Goal: Obtain resource: Obtain resource

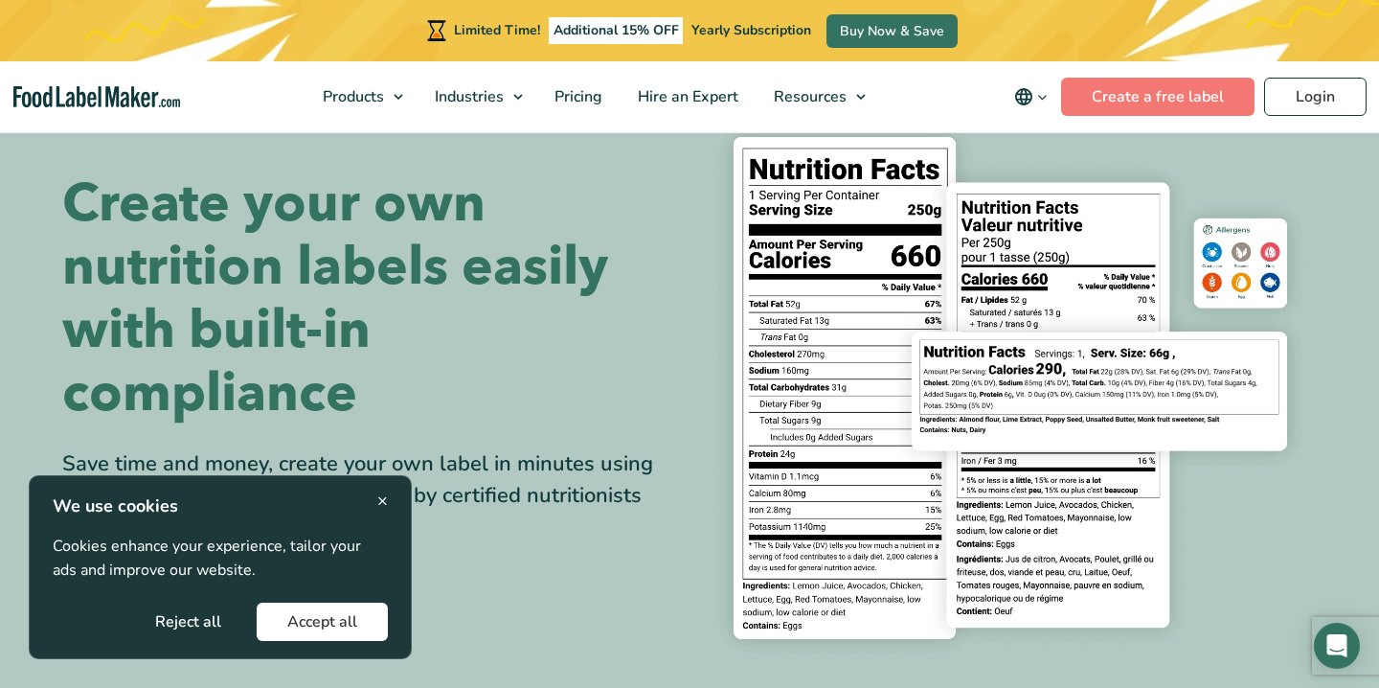
click at [348, 613] on button "Accept all" at bounding box center [322, 621] width 131 height 38
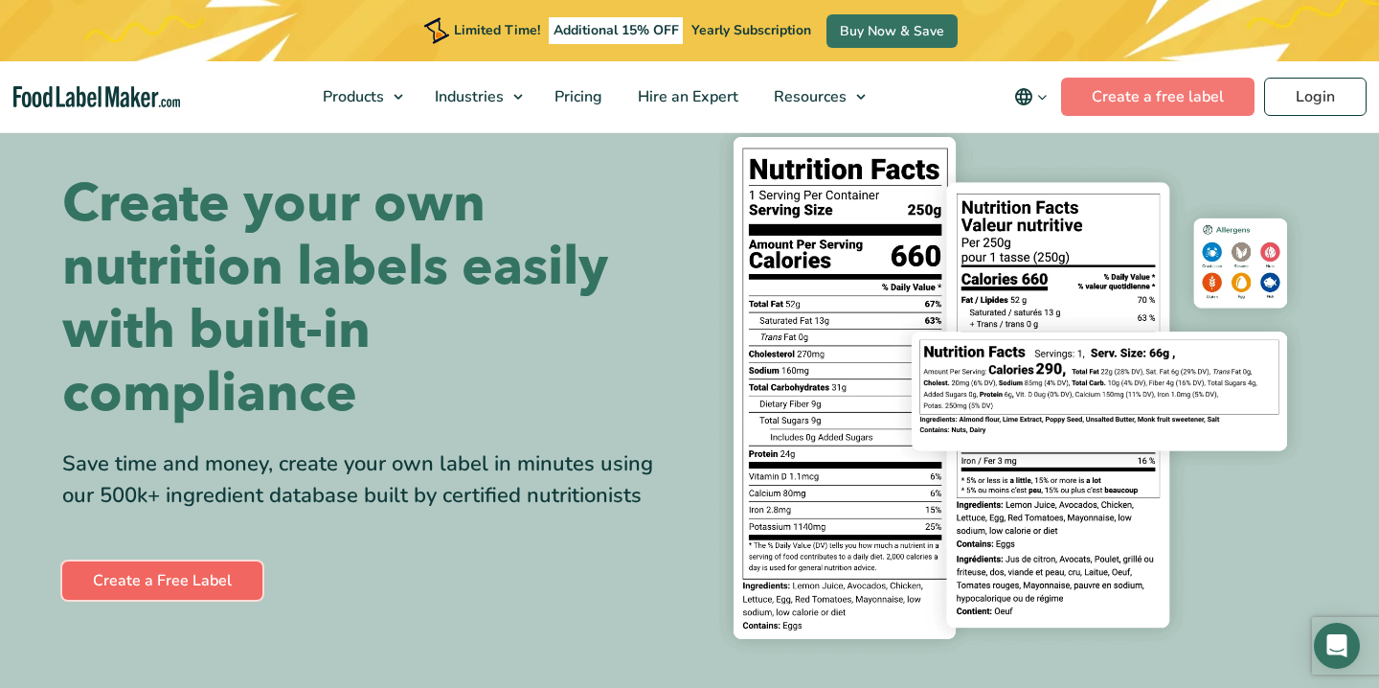
click at [202, 581] on link "Create a Free Label" at bounding box center [162, 580] width 200 height 38
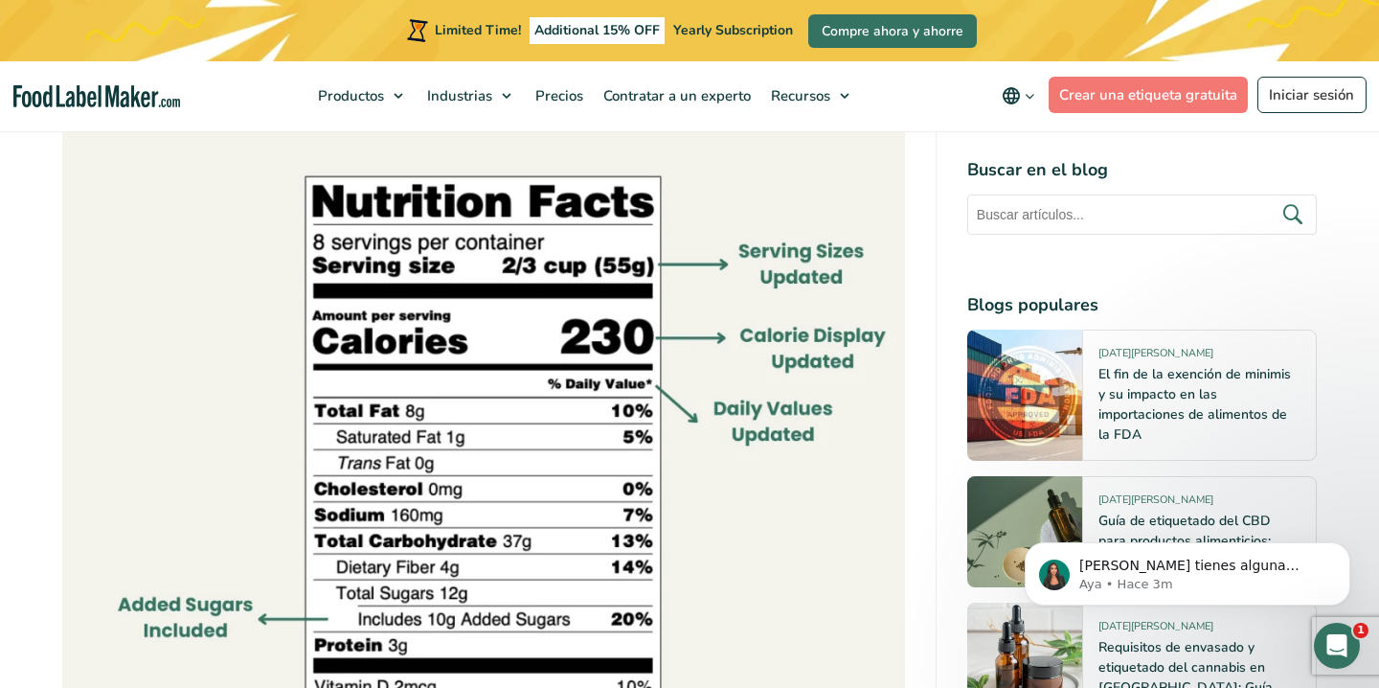
scroll to position [1443, 0]
